Goal: Check status: Check status

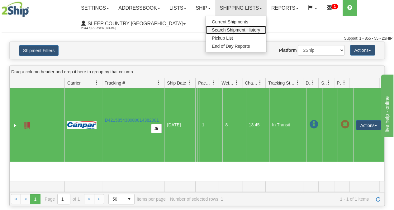
click at [246, 29] on span "Search Shipment History" at bounding box center [236, 29] width 48 height 5
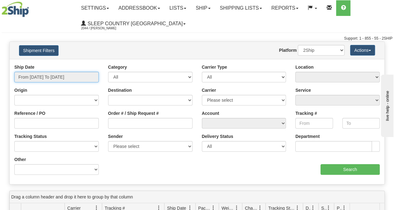
click at [57, 77] on input "From [DATE] To [DATE]" at bounding box center [56, 77] width 84 height 11
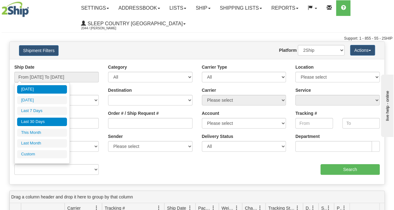
click at [34, 122] on li "Last 30 Days" at bounding box center [42, 122] width 50 height 8
type input "From [DATE] To [DATE]"
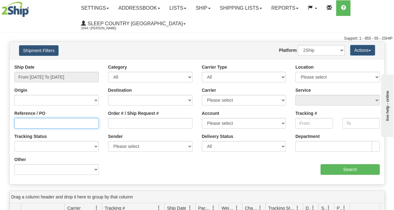
click at [30, 126] on input "Reference / PO" at bounding box center [56, 123] width 84 height 11
paste input "9000I102889"
type input "9000I102889"
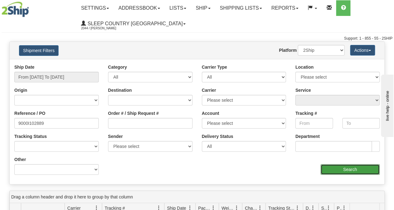
click at [362, 168] on input "Search" at bounding box center [351, 169] width 60 height 11
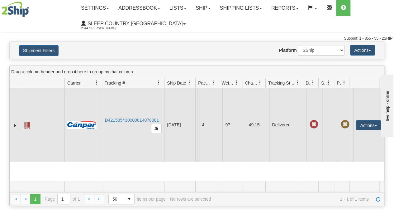
click at [28, 127] on span at bounding box center [27, 125] width 6 height 6
